Goal: Find contact information: Find contact information

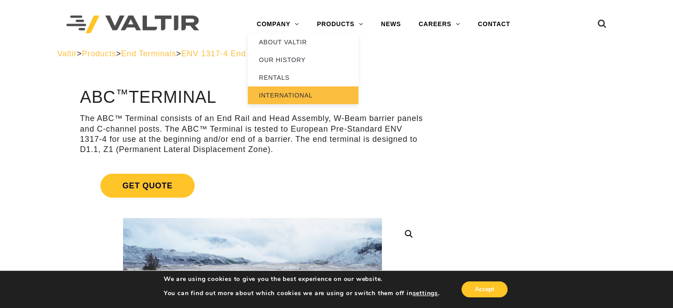
click at [277, 97] on link "INTERNATIONAL" at bounding box center [303, 95] width 111 height 18
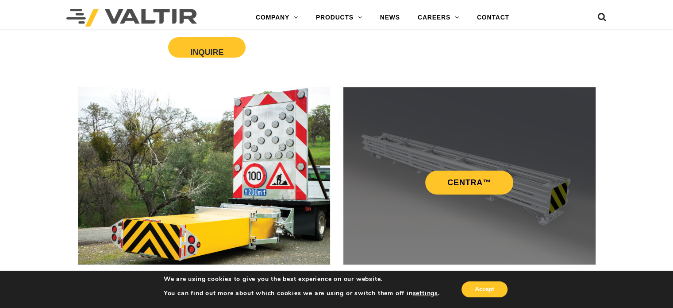
scroll to position [354, 0]
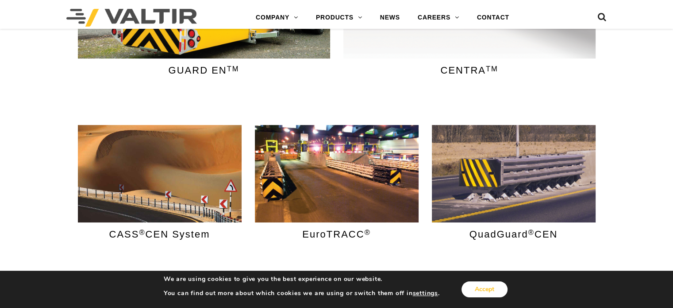
click at [478, 289] on button "Accept" at bounding box center [485, 289] width 46 height 16
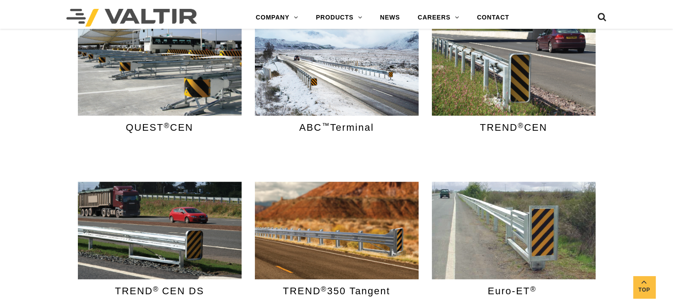
scroll to position [620, 0]
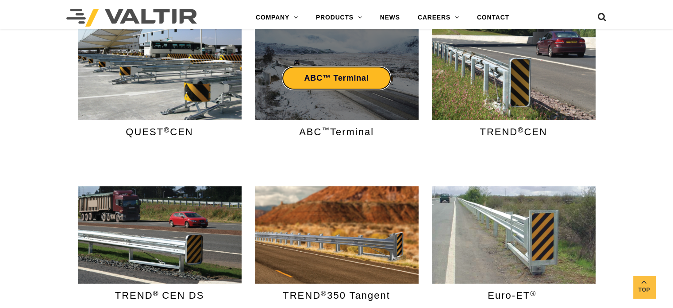
click at [331, 75] on link "ABC™ Terminal" at bounding box center [336, 78] width 109 height 24
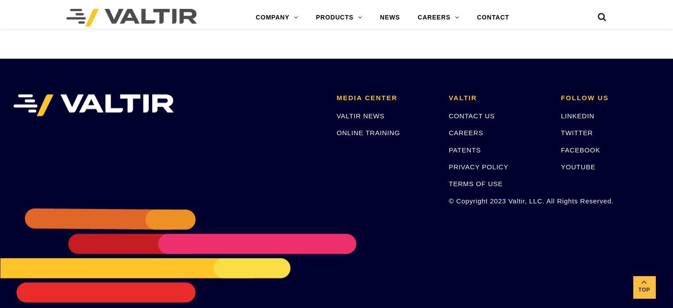
scroll to position [1726, 0]
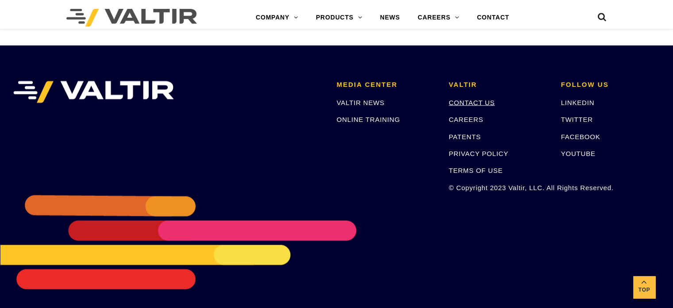
click at [478, 104] on link "CONTACT US" at bounding box center [472, 103] width 46 height 8
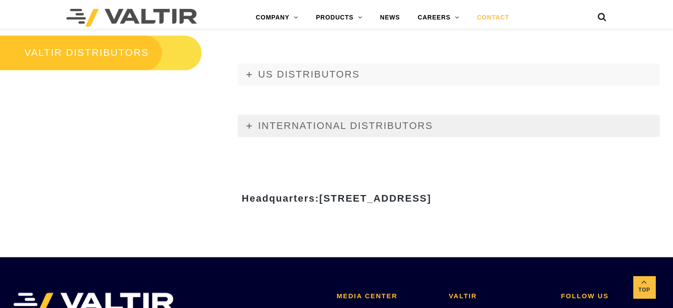
scroll to position [1018, 0]
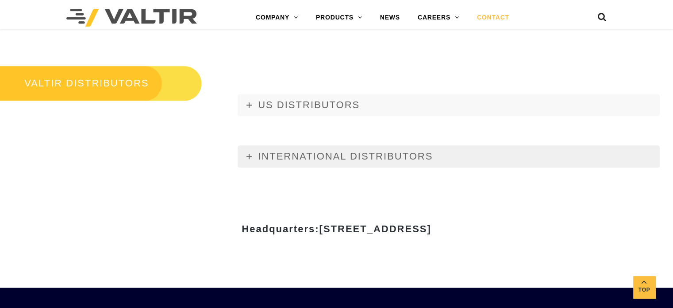
click at [297, 159] on span "INTERNATIONAL DISTRIBUTORS" at bounding box center [345, 155] width 175 height 11
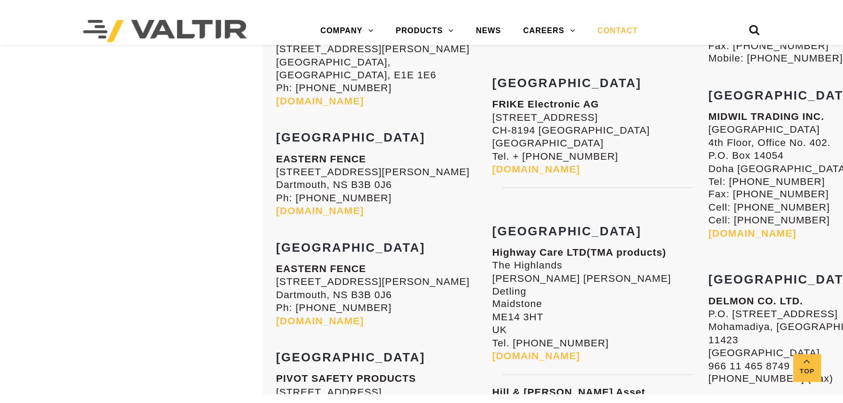
scroll to position [3340, 0]
